Goal: Complete application form

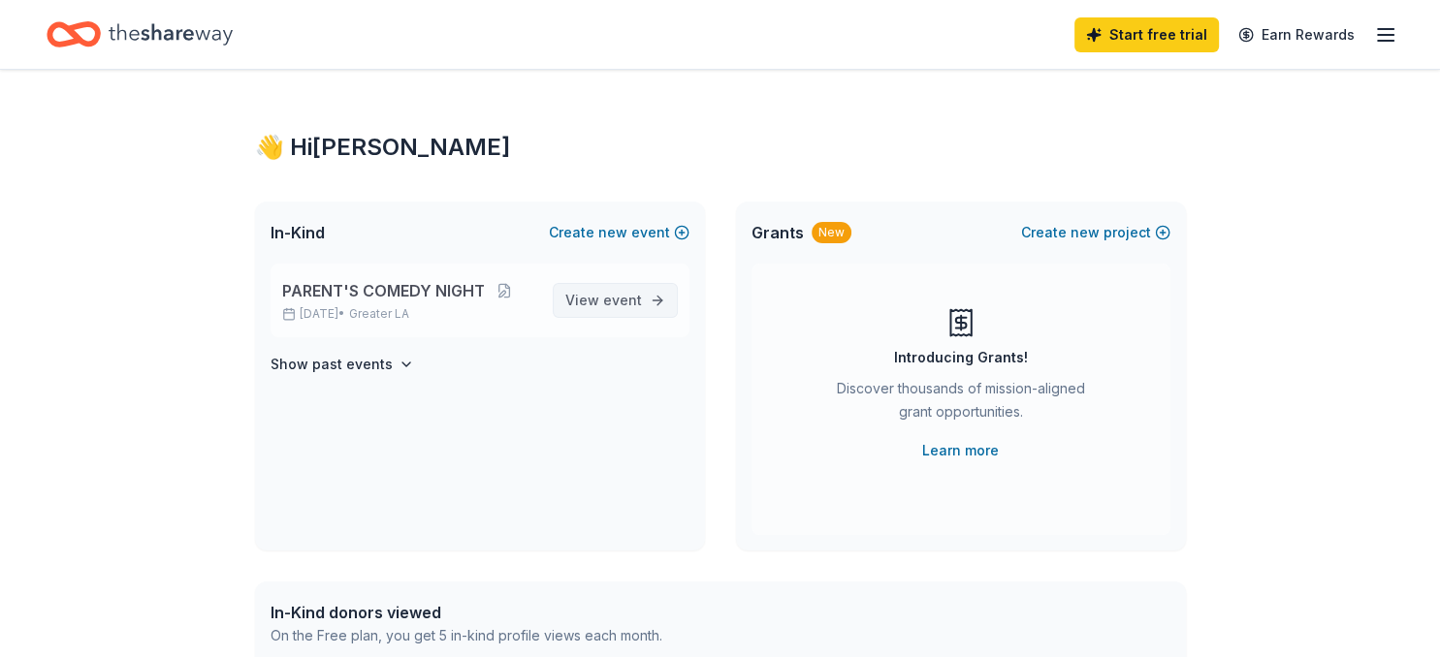
click at [623, 293] on span "event" at bounding box center [622, 300] width 39 height 16
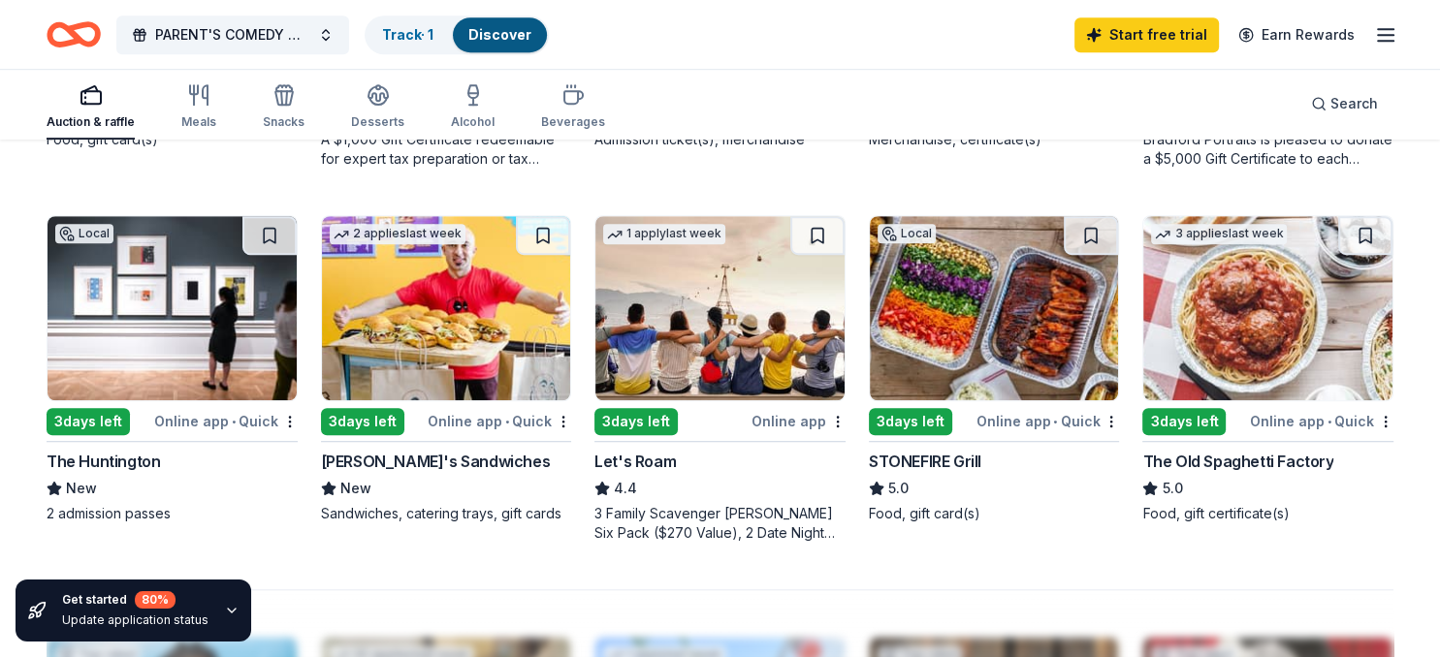
scroll to position [1246, 0]
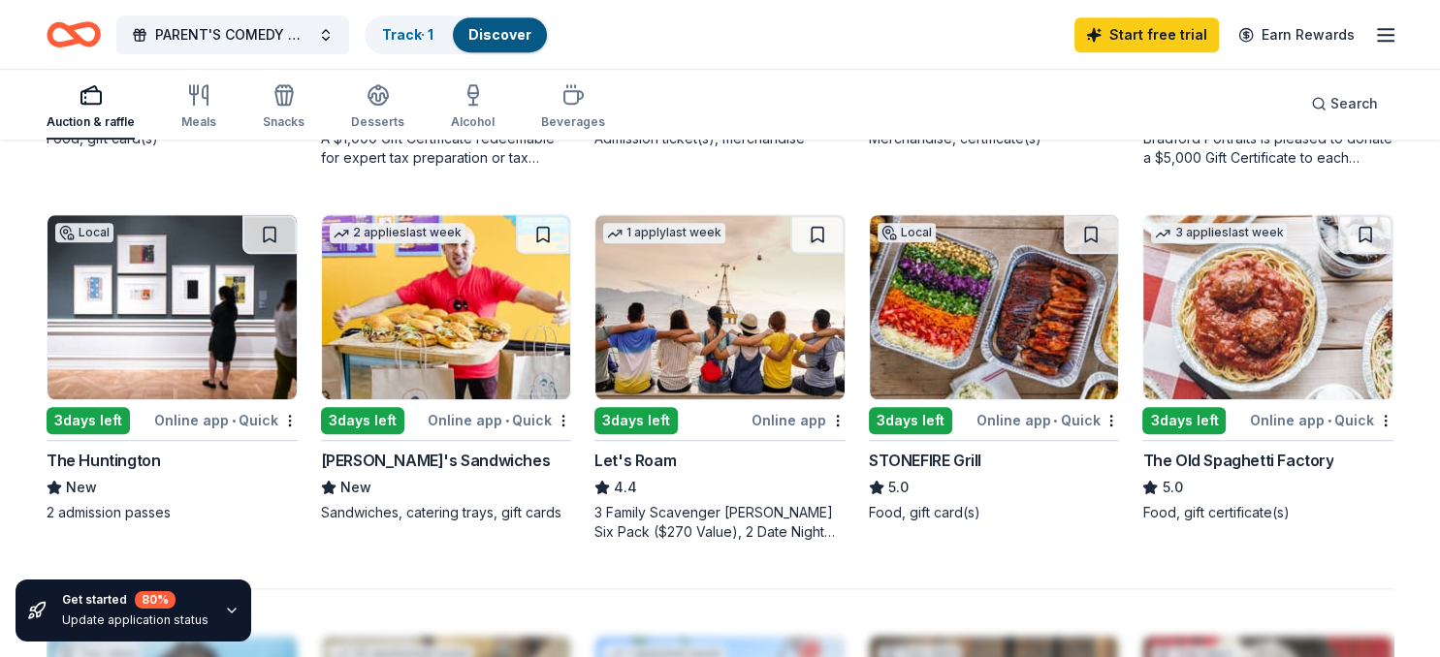
click at [95, 457] on div "The Huntington" at bounding box center [103, 460] width 113 height 23
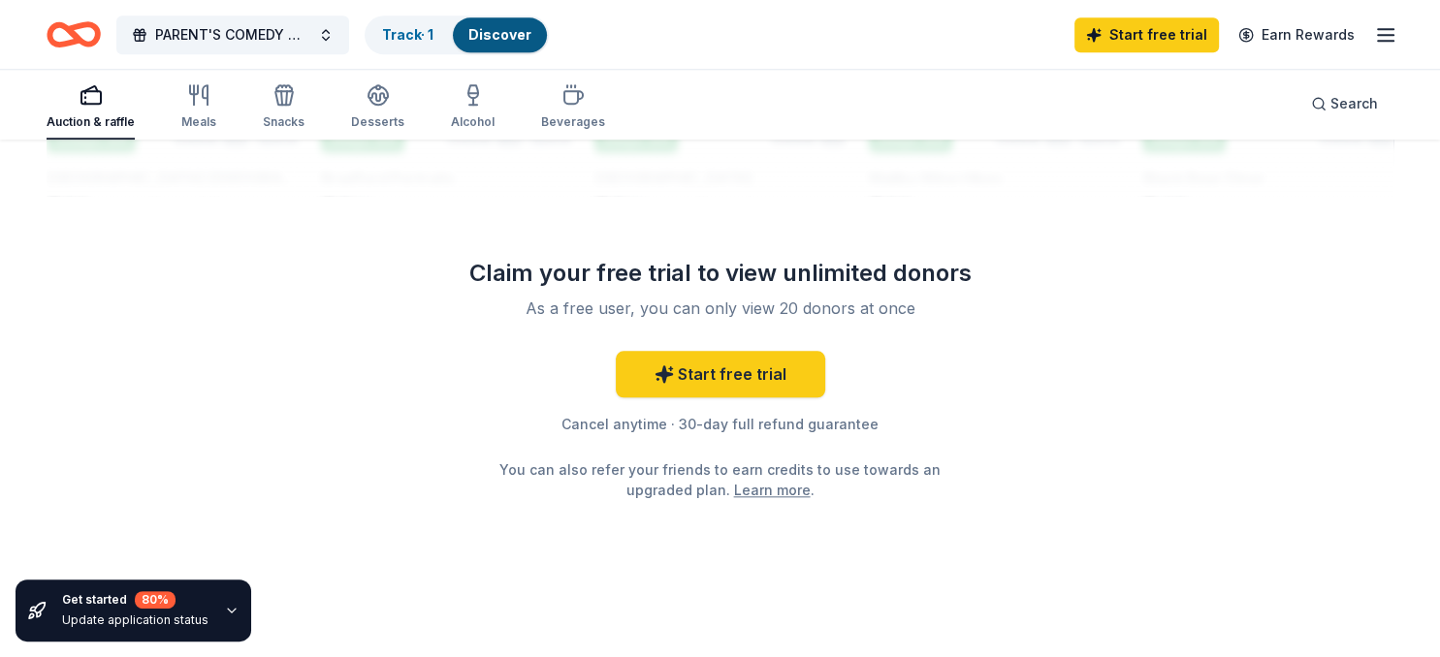
scroll to position [1948, 0]
click at [752, 392] on link "Start free trial" at bounding box center [720, 375] width 209 height 47
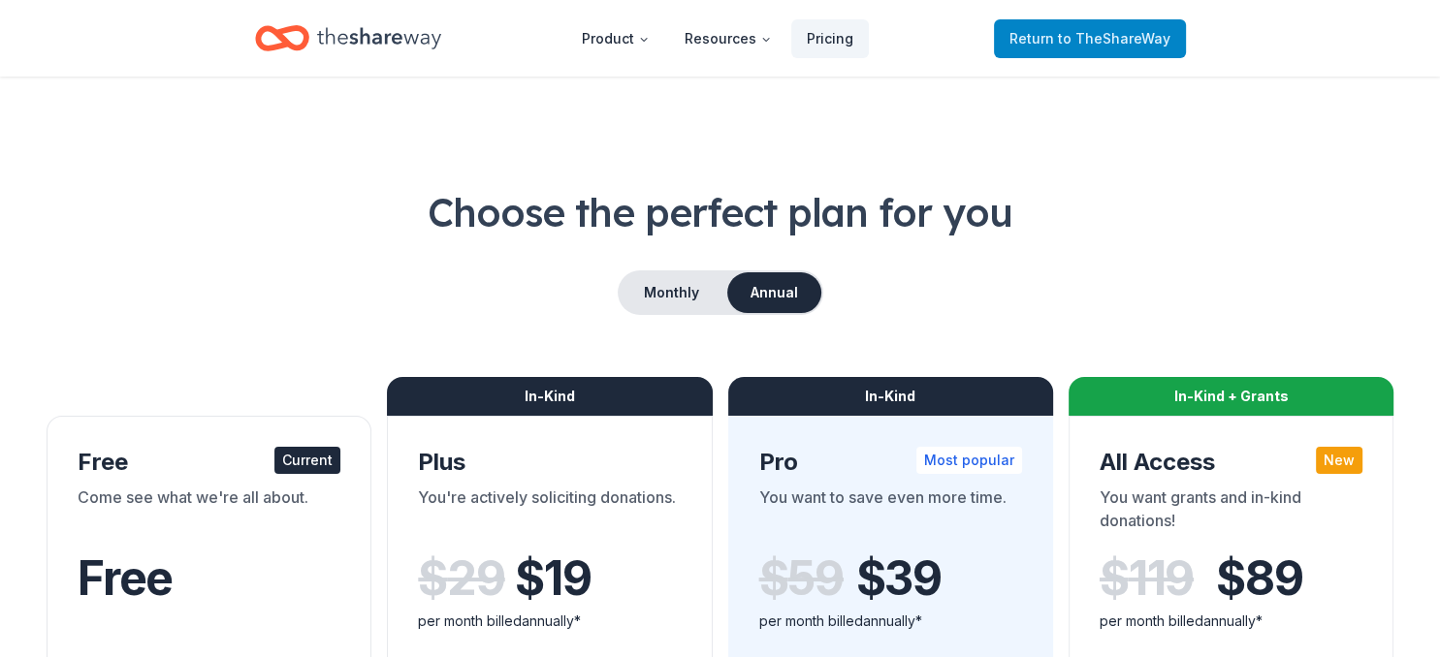
click at [1143, 37] on span "to TheShareWay" at bounding box center [1114, 38] width 112 height 16
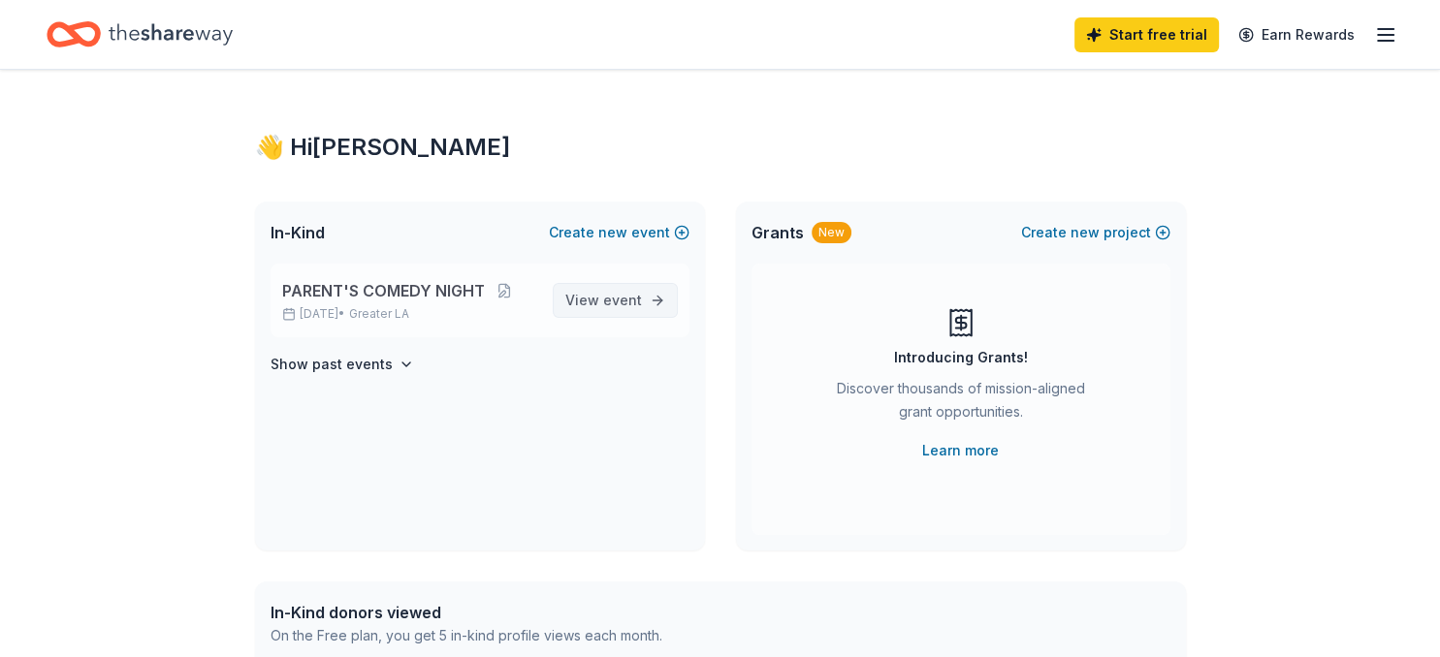
click at [641, 304] on span "event" at bounding box center [622, 300] width 39 height 16
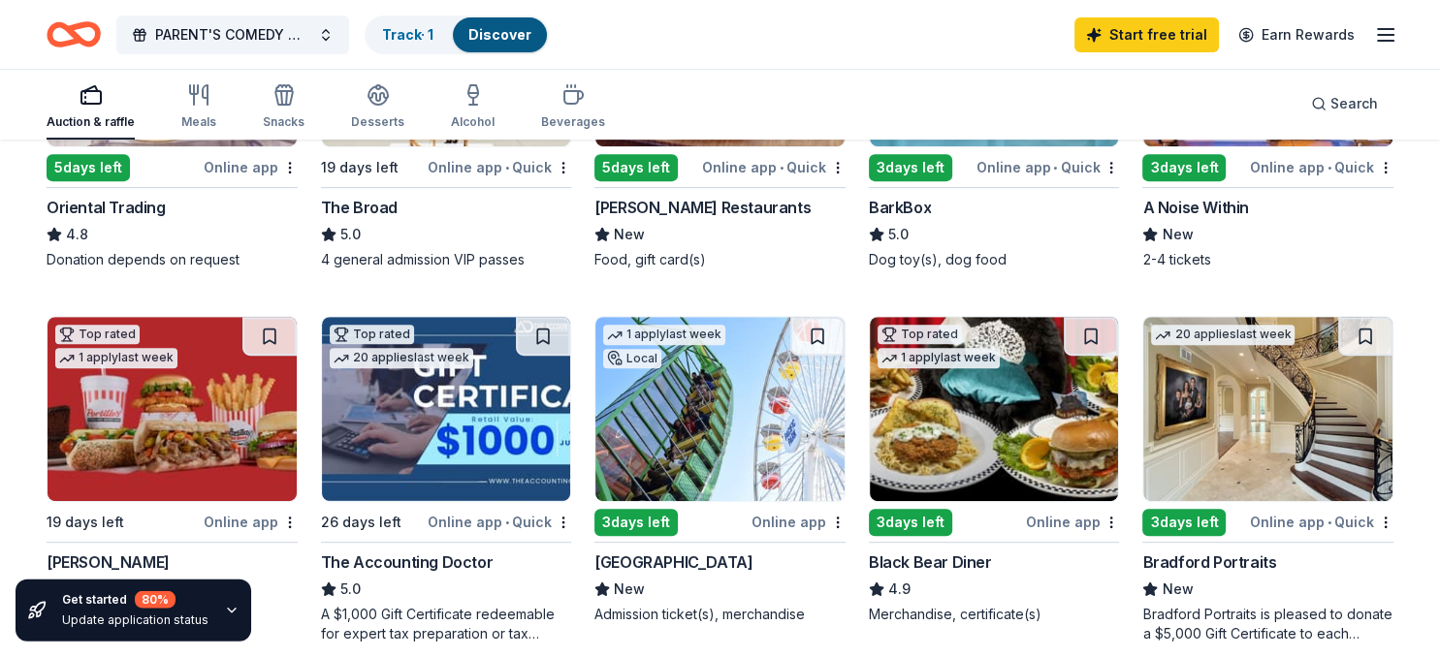
scroll to position [776, 0]
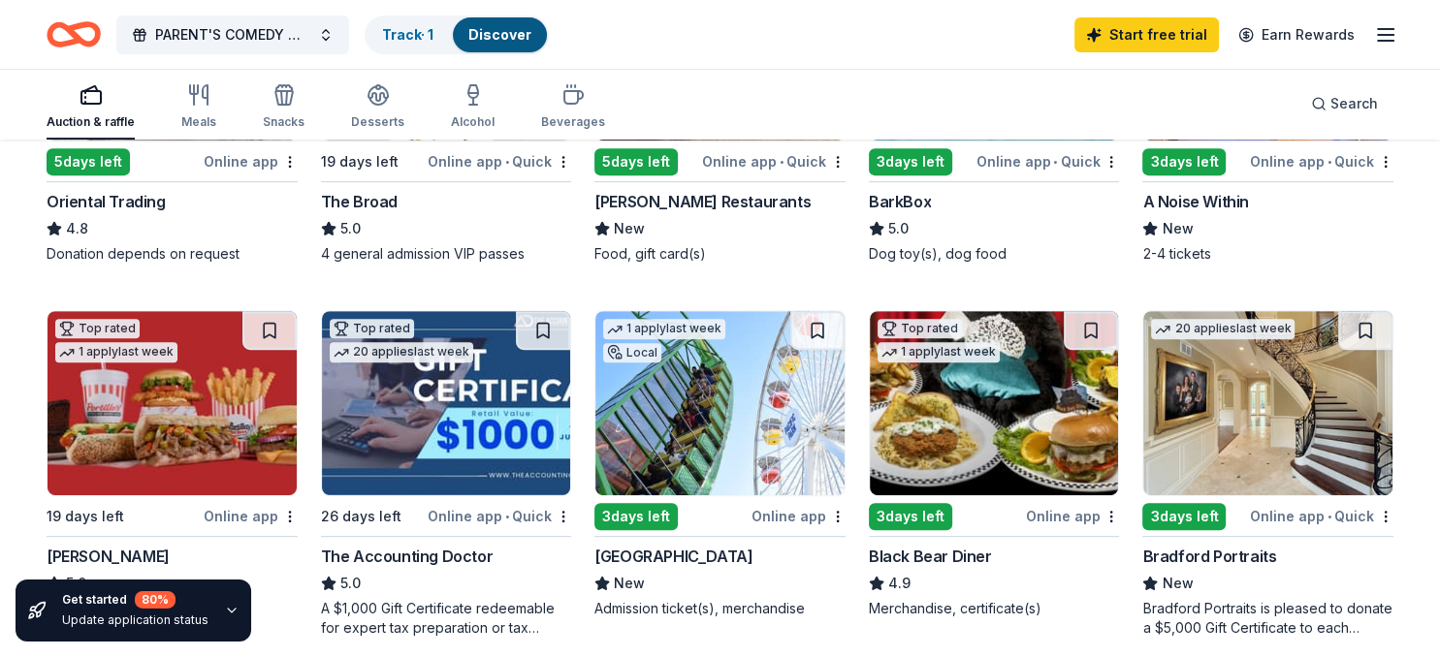
click at [1006, 462] on img at bounding box center [994, 403] width 249 height 184
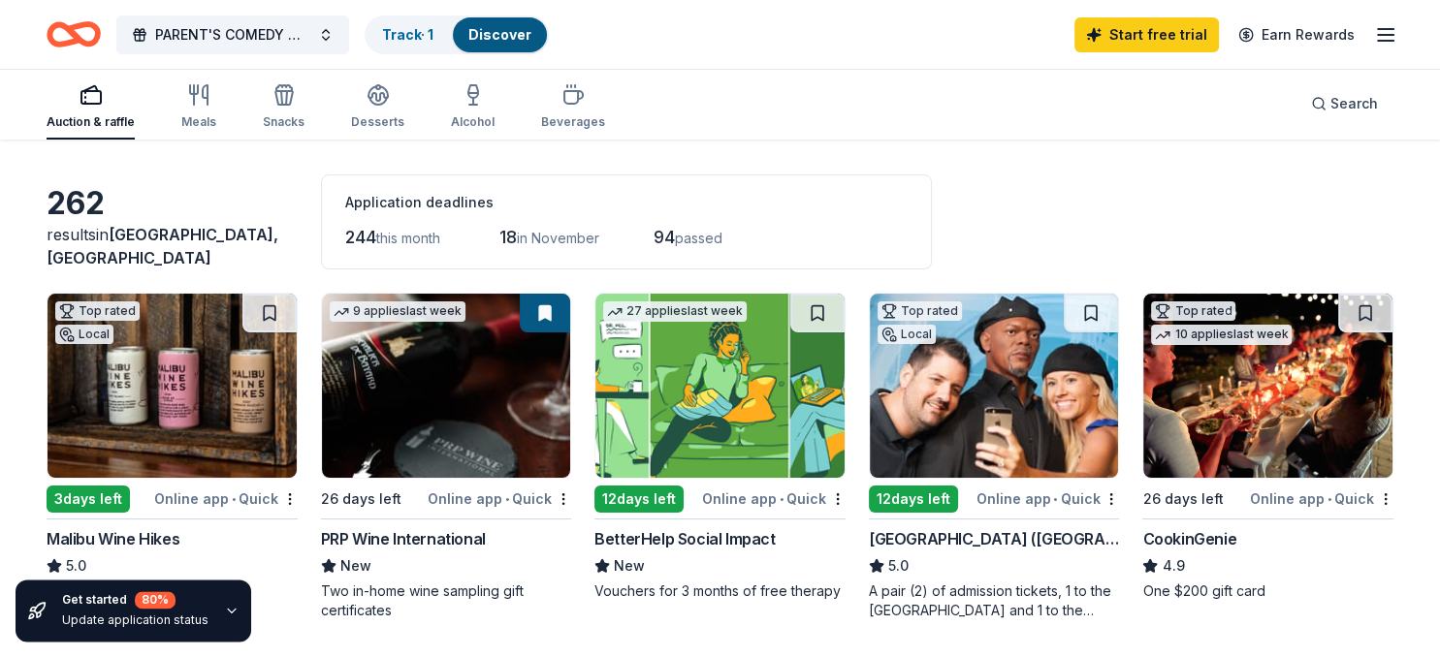
scroll to position [0, 0]
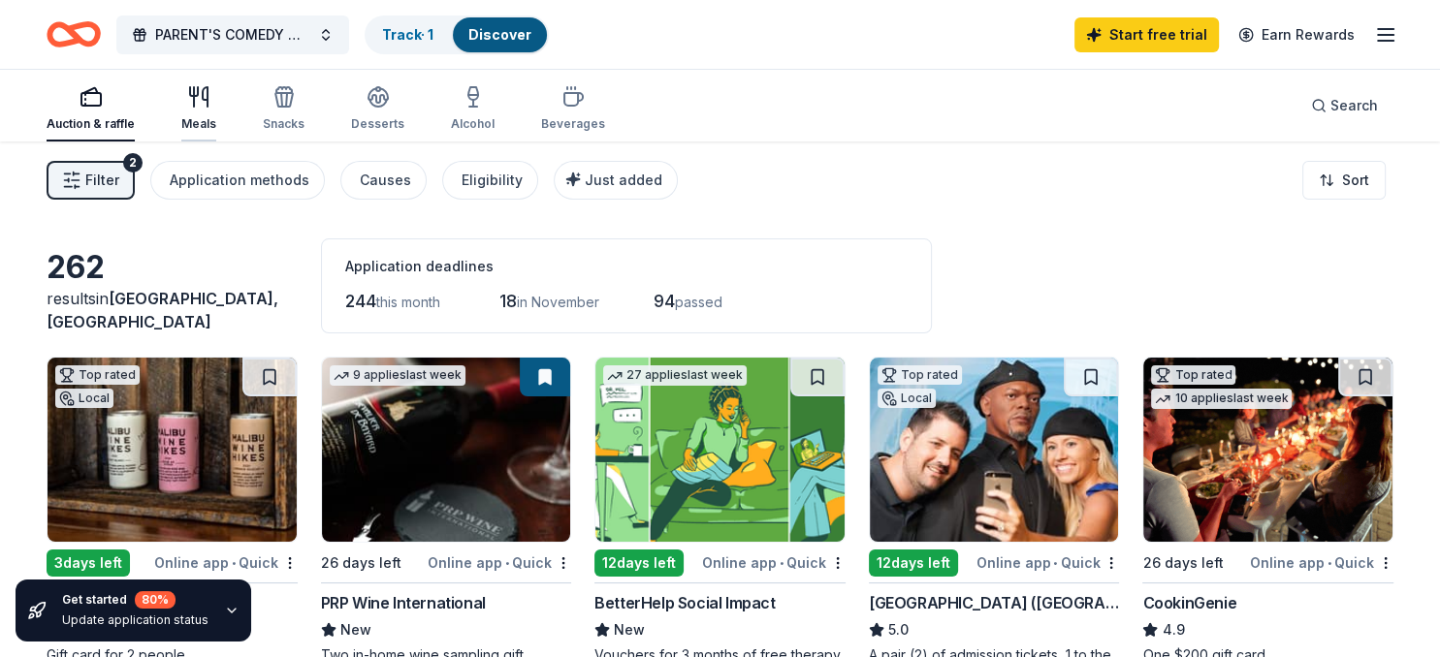
click at [207, 118] on div "Meals" at bounding box center [198, 124] width 35 height 16
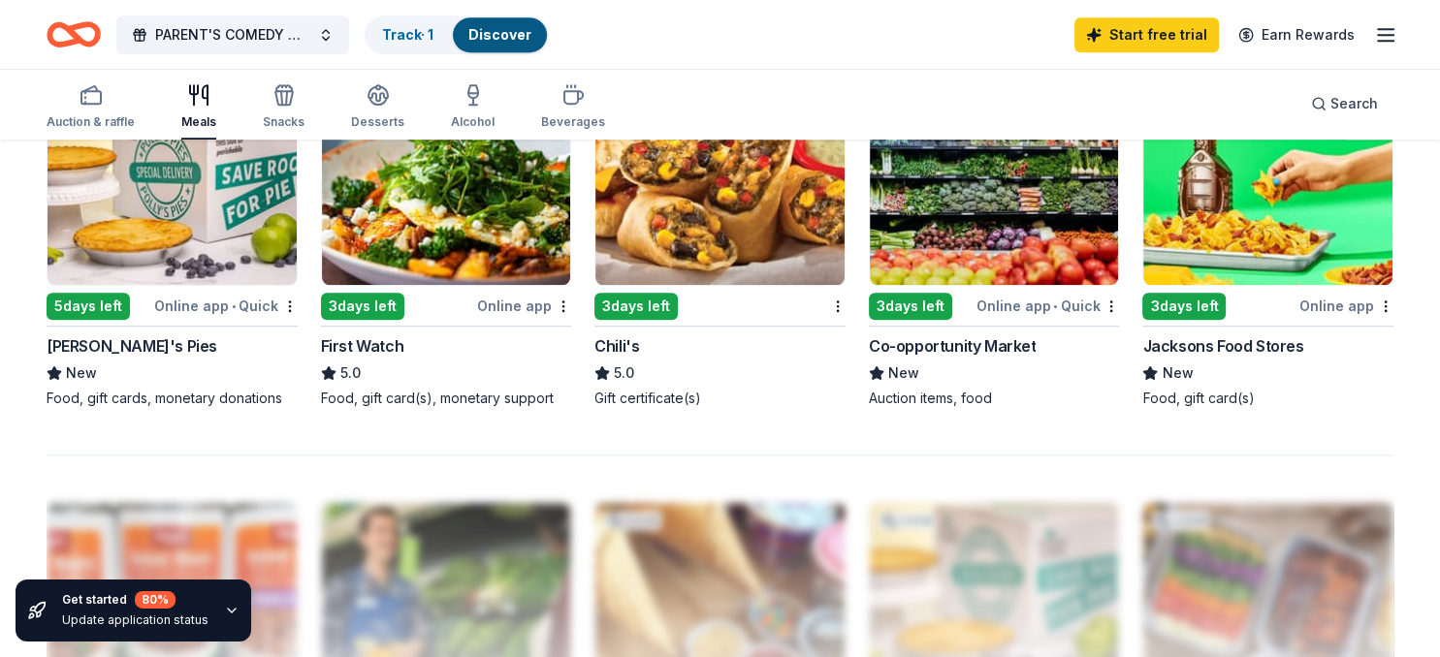
scroll to position [1340, 0]
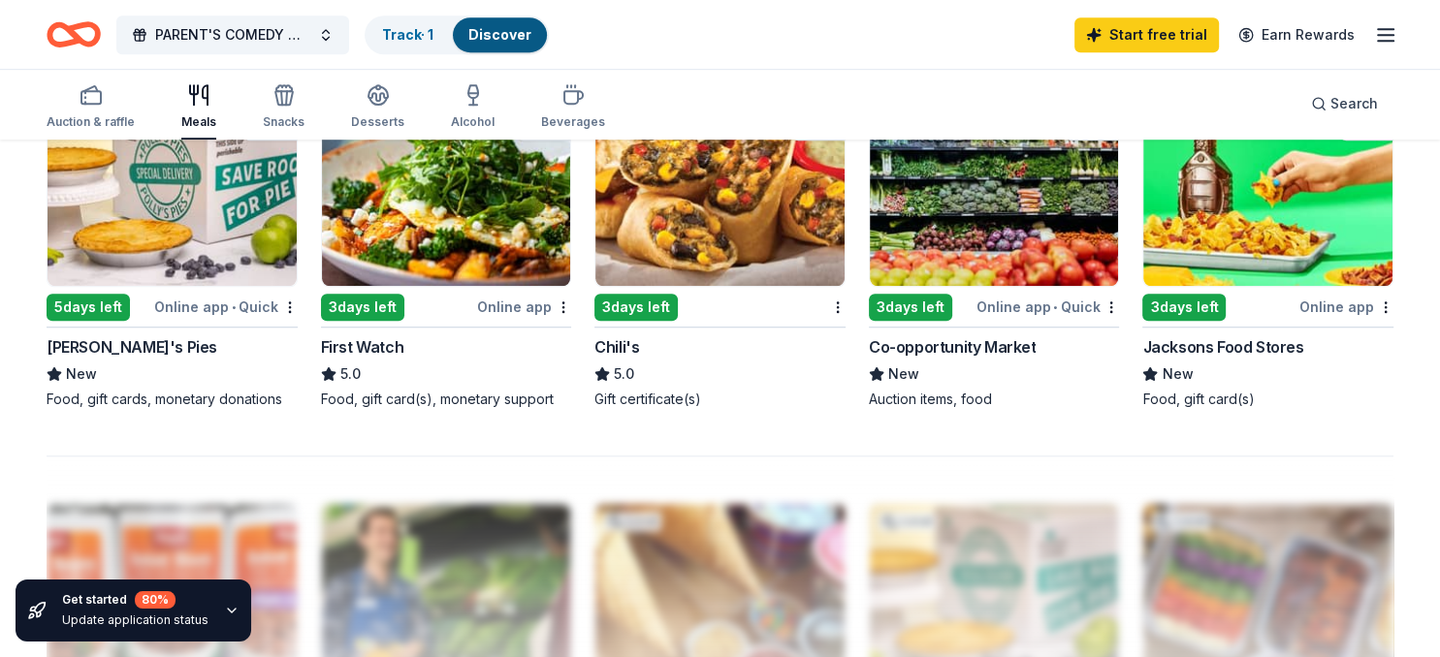
click at [104, 308] on div "5 days left" at bounding box center [88, 307] width 83 height 27
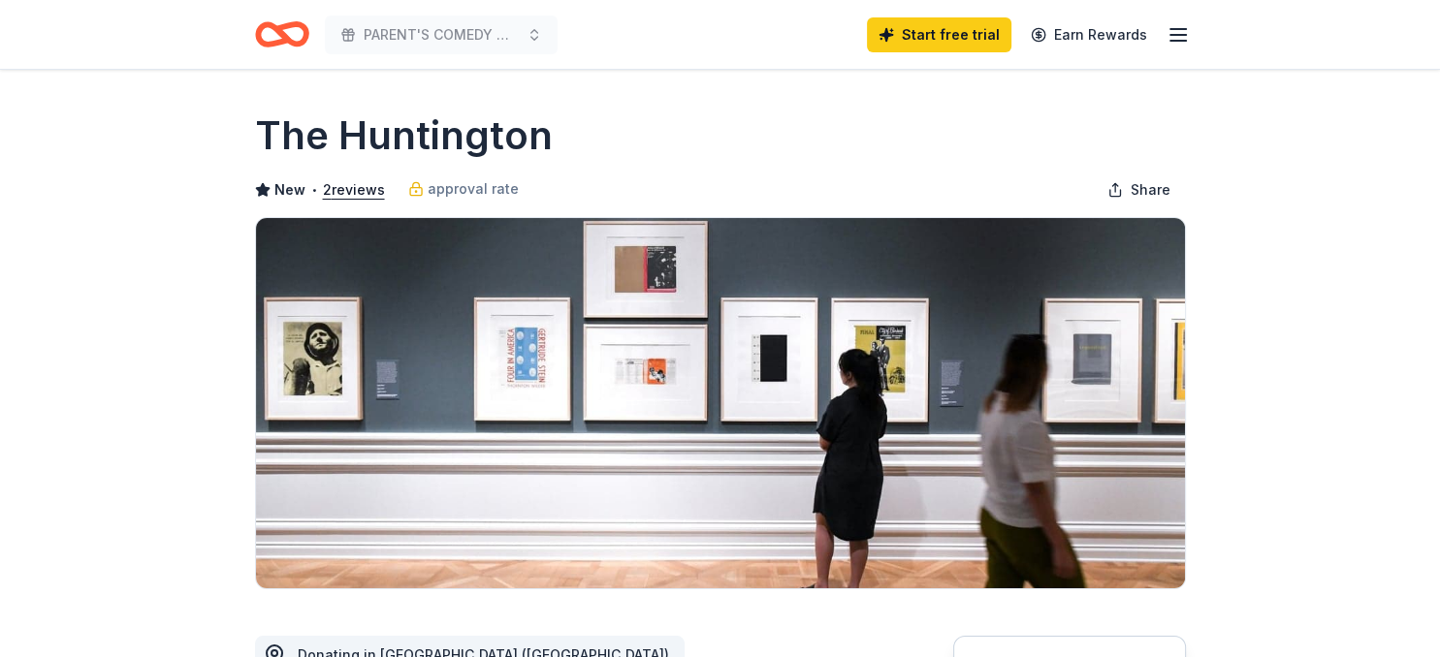
scroll to position [369, 0]
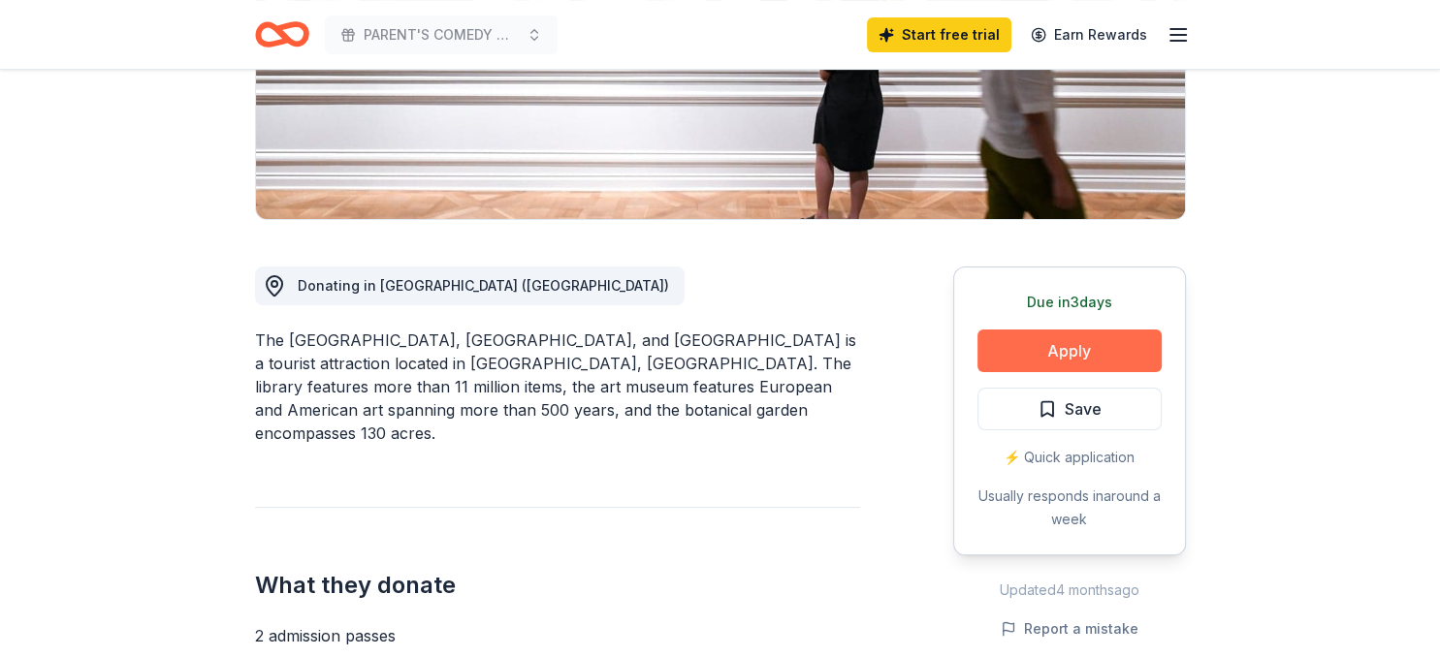
click at [1073, 358] on button "Apply" at bounding box center [1069, 351] width 184 height 43
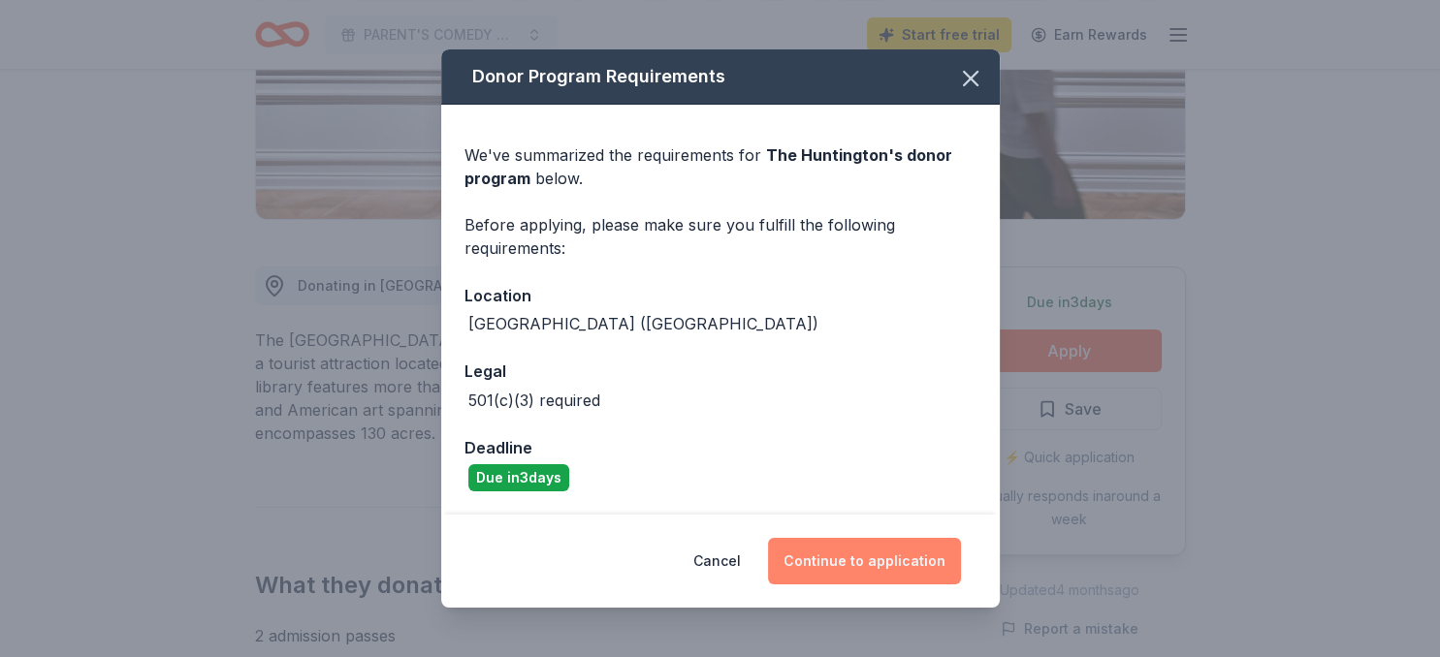
click at [877, 562] on button "Continue to application" at bounding box center [864, 561] width 193 height 47
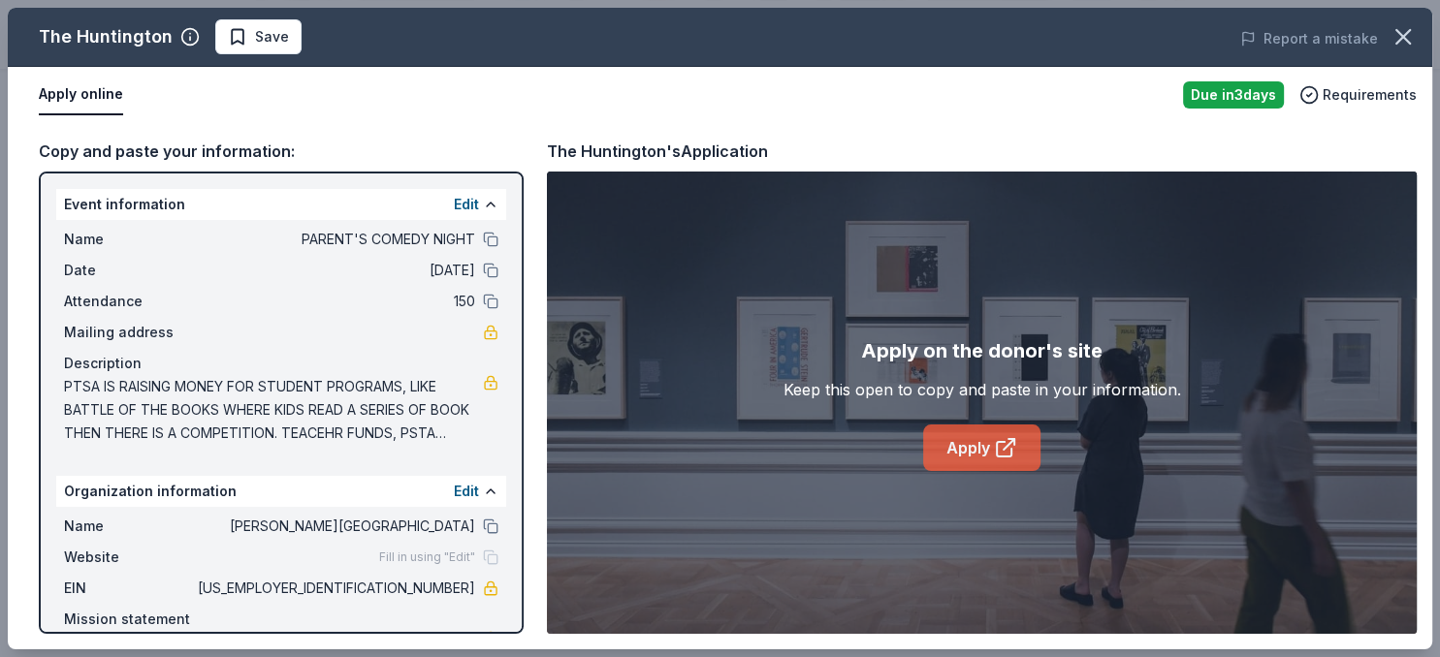
click at [988, 441] on link "Apply" at bounding box center [981, 448] width 117 height 47
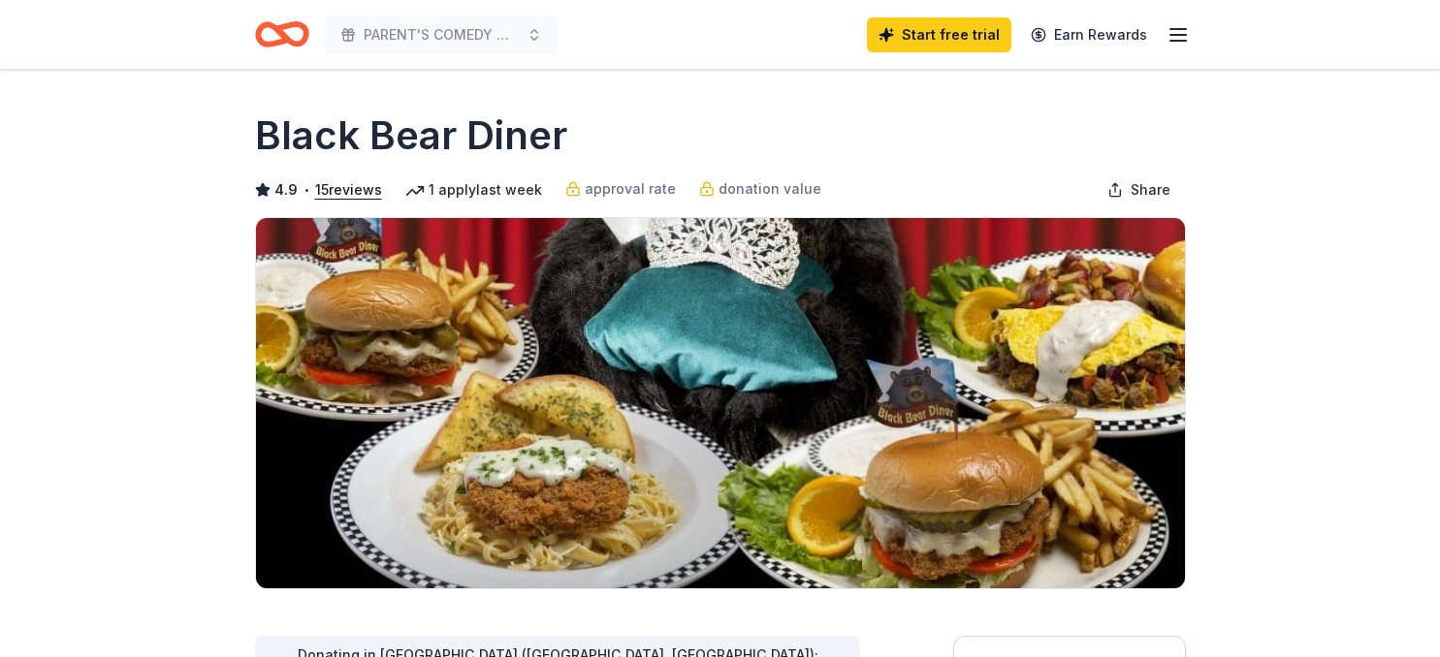
scroll to position [302, 0]
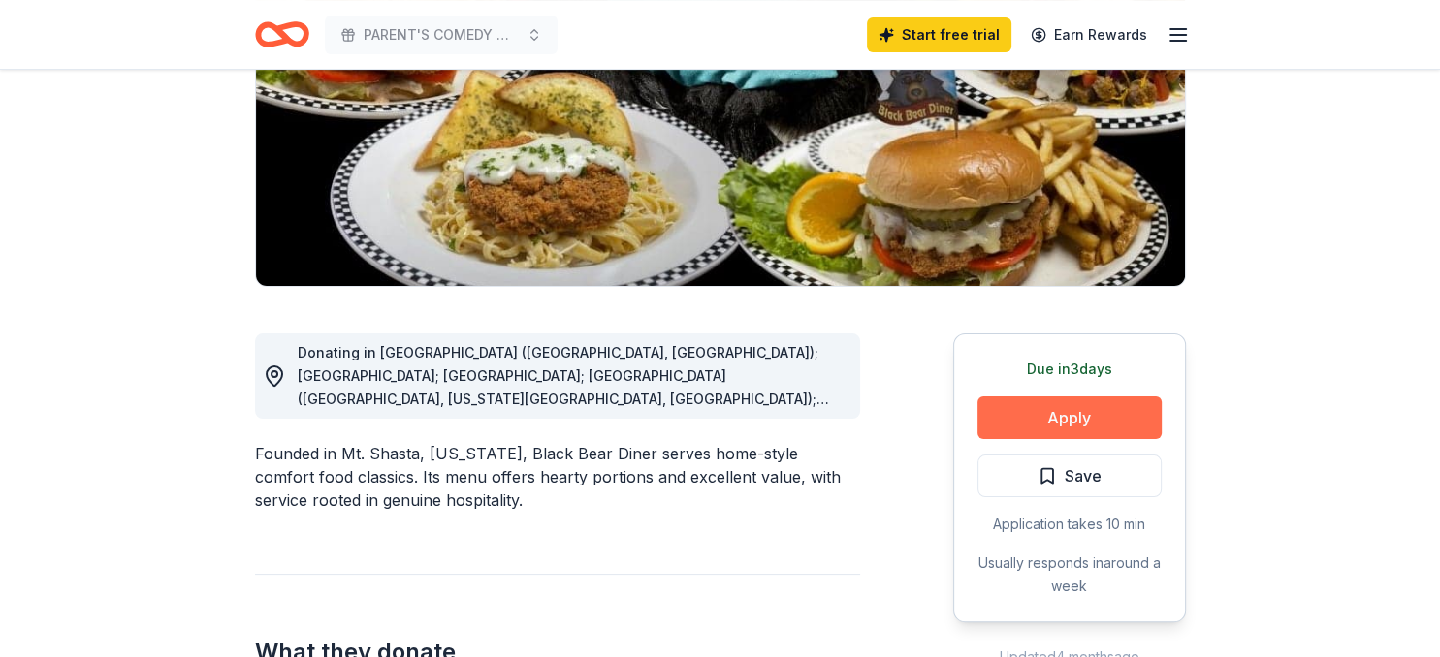
click at [1061, 410] on button "Apply" at bounding box center [1069, 418] width 184 height 43
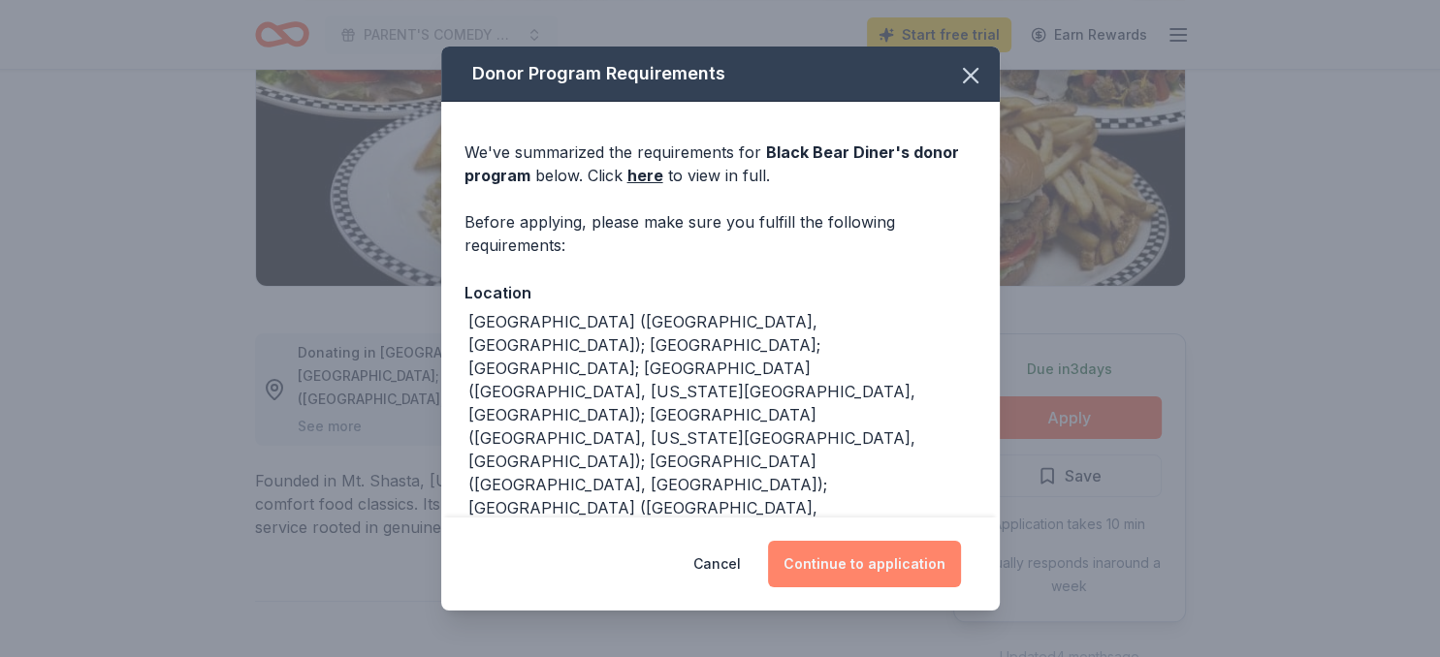
click at [852, 556] on button "Continue to application" at bounding box center [864, 564] width 193 height 47
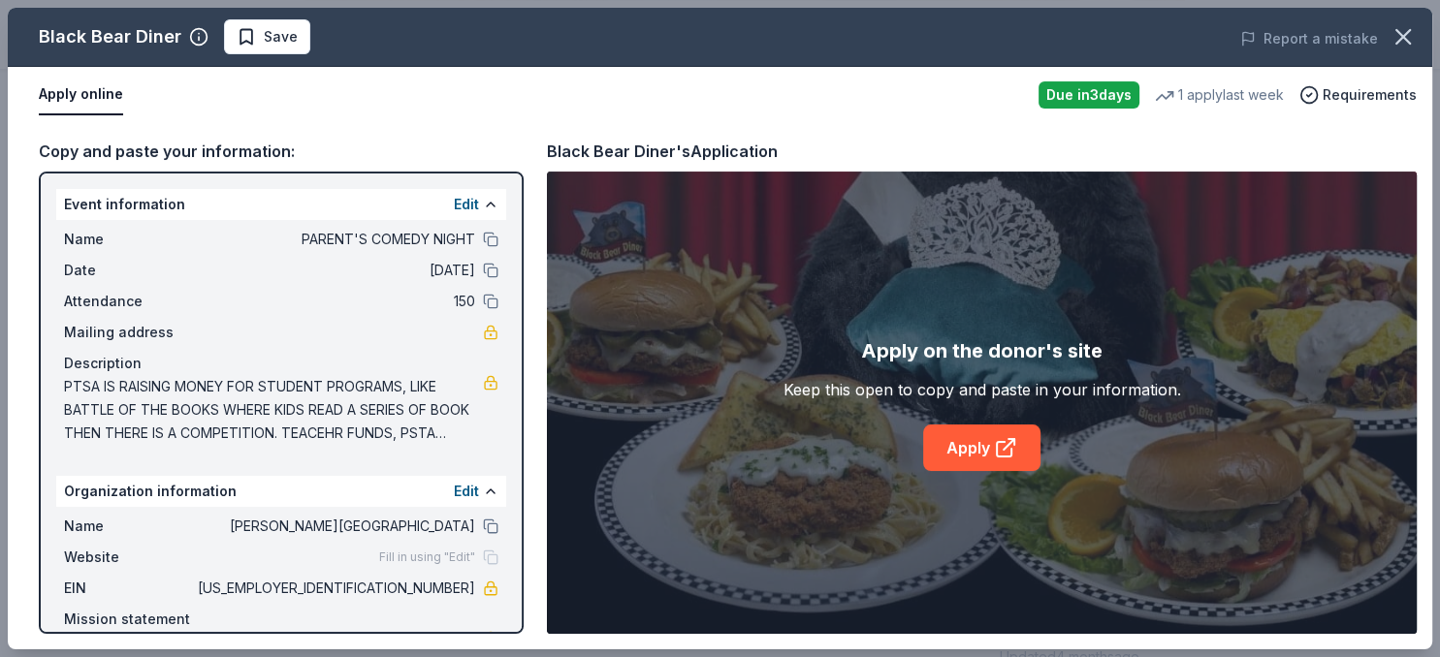
drag, startPoint x: 477, startPoint y: 586, endPoint x: 433, endPoint y: 586, distance: 43.6
click at [433, 586] on div "EIN 95-6206414" at bounding box center [281, 588] width 434 height 23
drag, startPoint x: 399, startPoint y: 586, endPoint x: 458, endPoint y: 587, distance: 58.2
click at [458, 587] on span "95-6206414" at bounding box center [334, 588] width 281 height 23
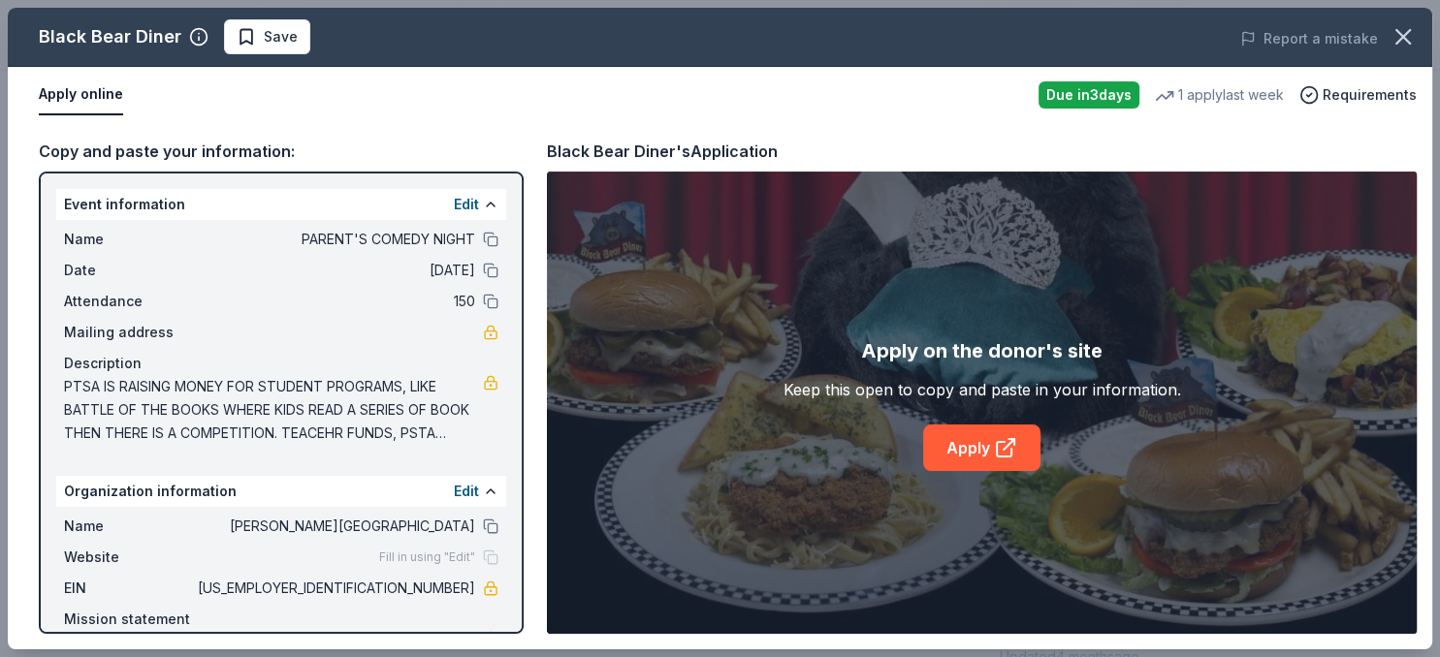
click at [458, 587] on span "95-6206414" at bounding box center [334, 588] width 281 height 23
click at [953, 457] on link "Apply" at bounding box center [981, 448] width 117 height 47
click at [979, 453] on link "Apply" at bounding box center [981, 448] width 117 height 47
